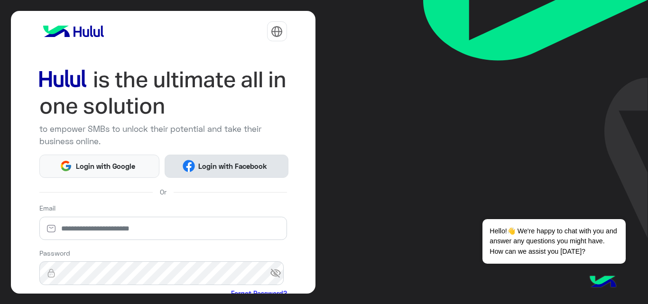
click at [190, 160] on img at bounding box center [189, 166] width 12 height 12
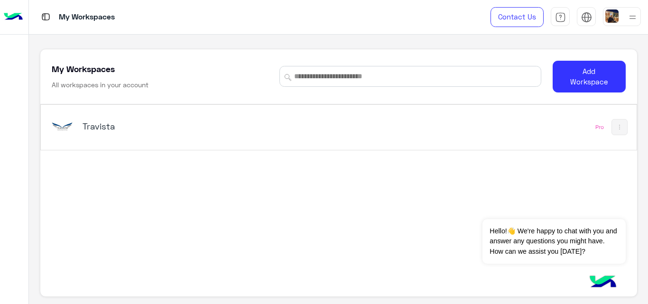
click at [103, 118] on div "Travista" at bounding box center [222, 126] width 347 height 27
